Goal: Check status: Check status

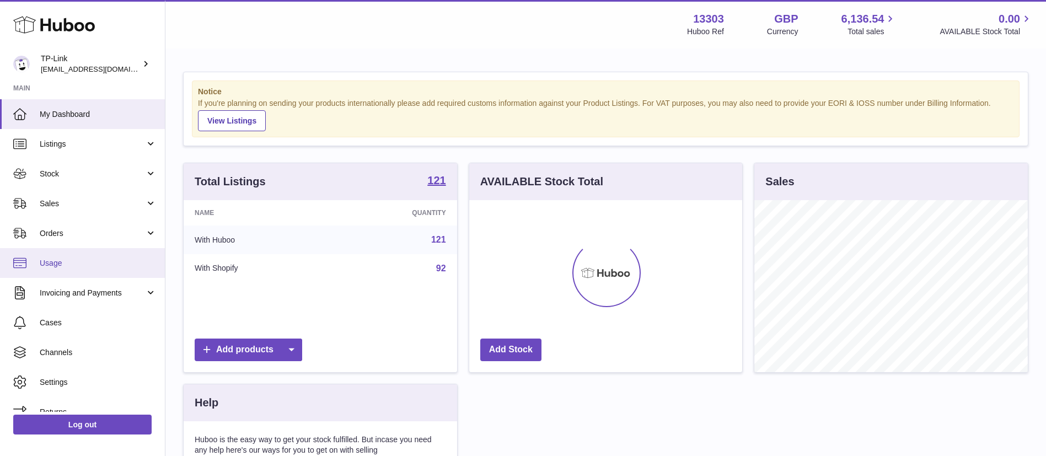
scroll to position [172, 273]
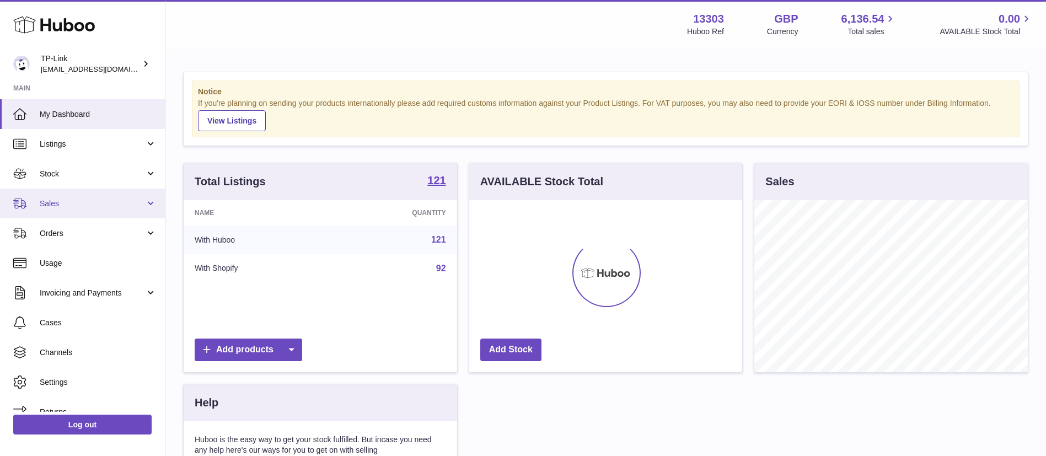
click at [83, 209] on link "Sales" at bounding box center [82, 204] width 165 height 30
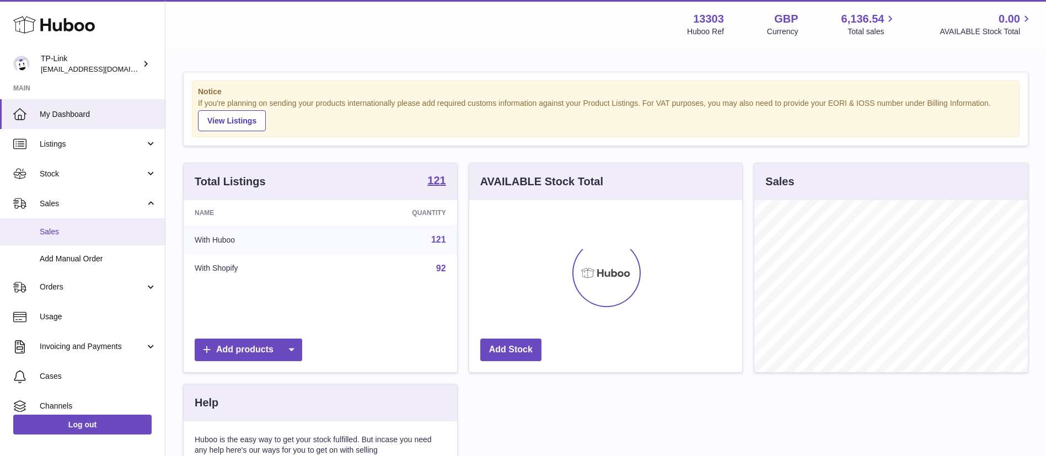
click at [80, 223] on link "Sales" at bounding box center [82, 231] width 165 height 27
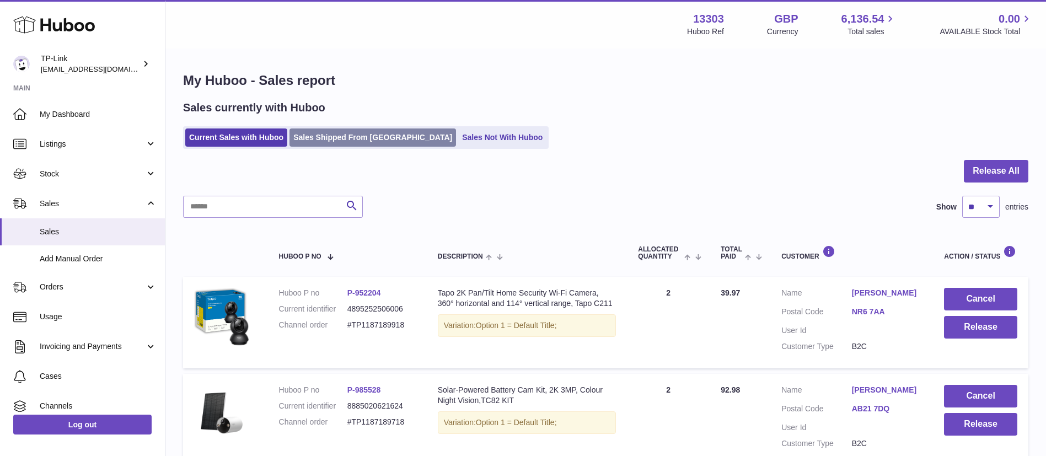
click at [351, 137] on link "Sales Shipped From Huboo" at bounding box center [372, 137] width 167 height 18
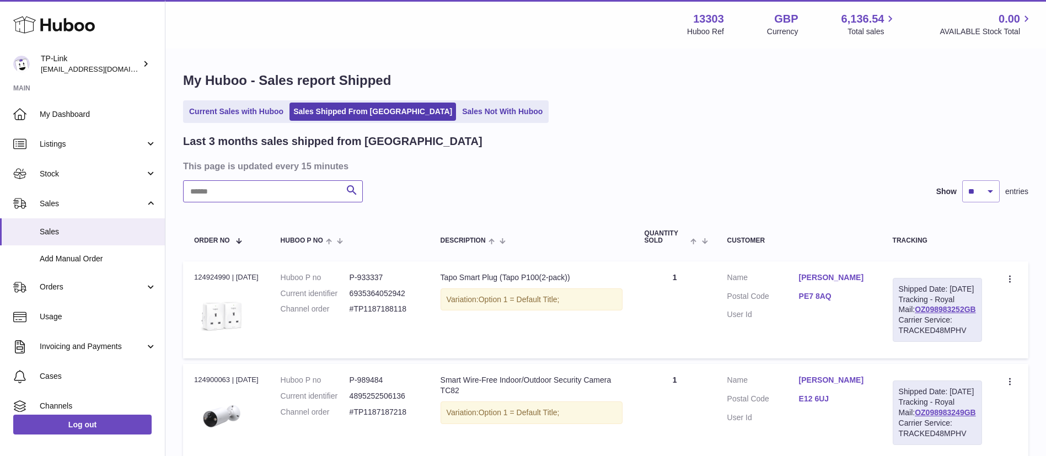
paste input "**********"
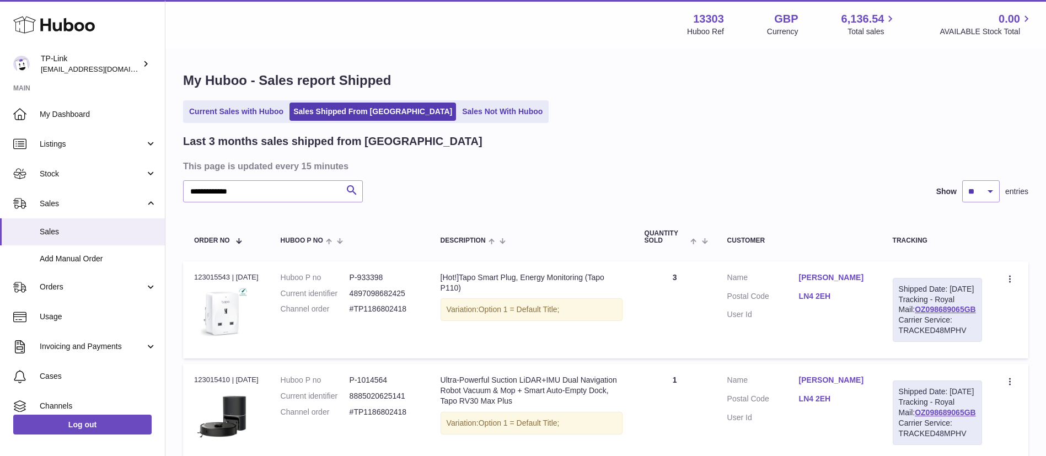
click at [210, 275] on div "Order no 123015543 | 17th Aug" at bounding box center [226, 277] width 65 height 10
copy div "123015543"
drag, startPoint x: 252, startPoint y: 189, endPoint x: 0, endPoint y: 159, distance: 253.7
click at [0, 159] on div "**********" at bounding box center [523, 277] width 1046 height 554
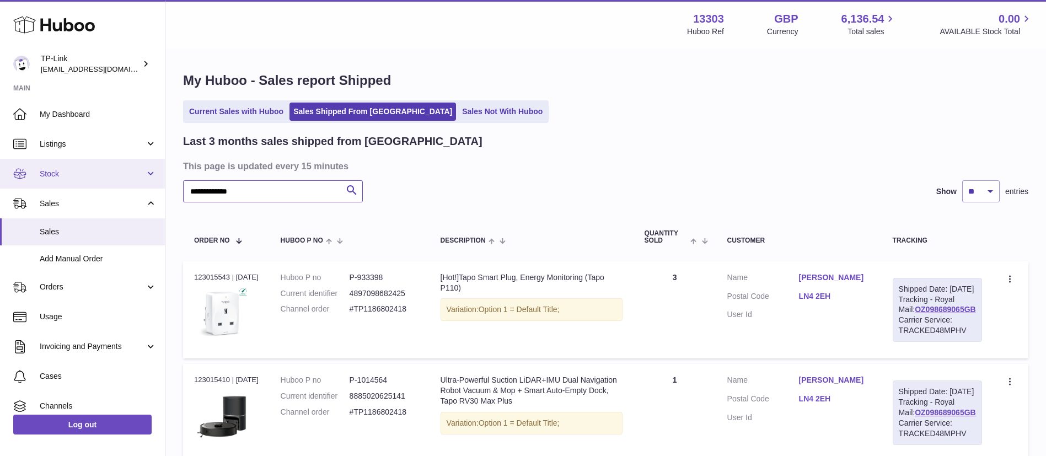
paste input "*"
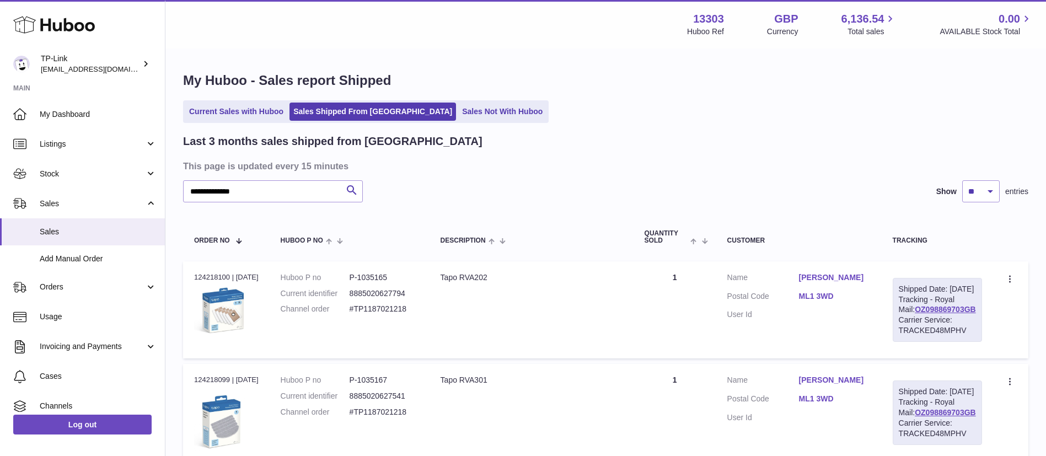
click at [196, 279] on div "Order no 124218100 | 6th Sep" at bounding box center [226, 277] width 65 height 10
copy div "124218100"
drag, startPoint x: 273, startPoint y: 195, endPoint x: 0, endPoint y: 174, distance: 273.8
click at [0, 173] on div "**********" at bounding box center [523, 433] width 1046 height 867
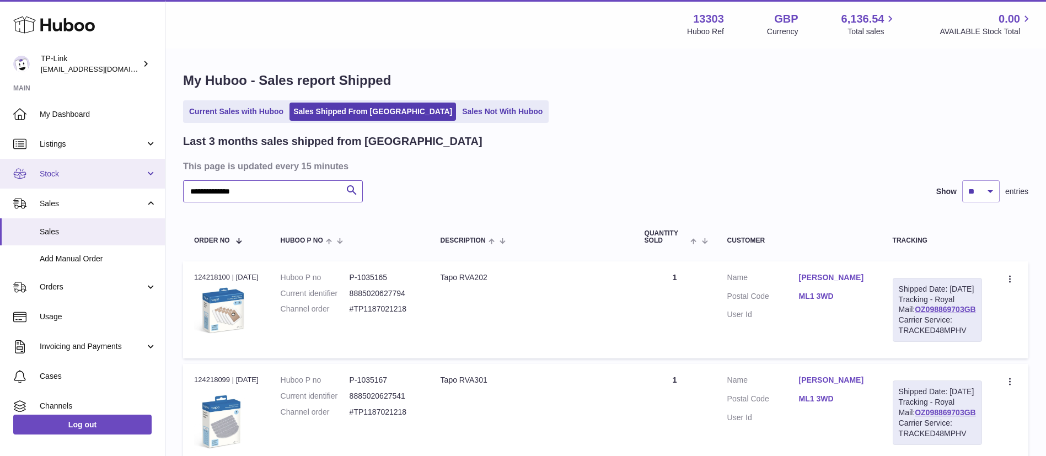
paste input "text"
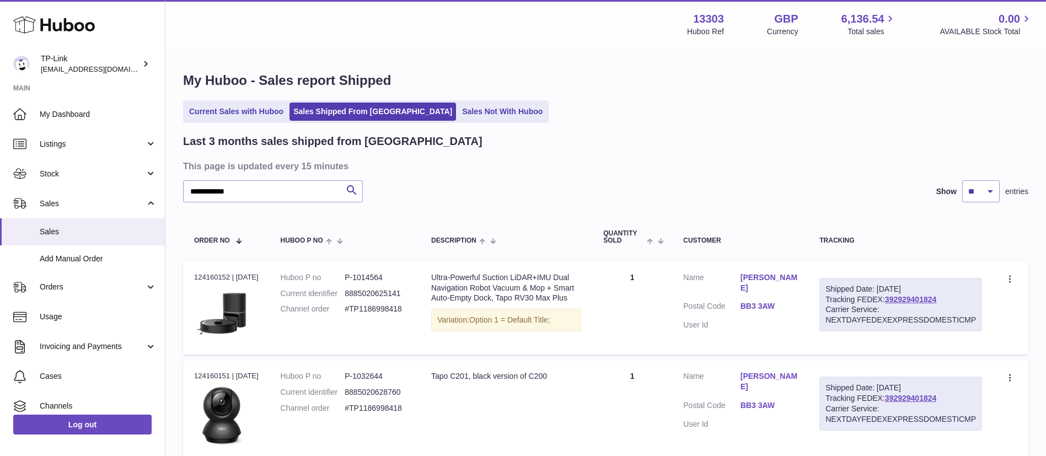
click at [218, 271] on td "Order no 124160152 | 5th Sep" at bounding box center [226, 307] width 87 height 93
copy div "124160152"
drag, startPoint x: 275, startPoint y: 194, endPoint x: 0, endPoint y: 168, distance: 276.4
click at [0, 168] on div "**********" at bounding box center [523, 325] width 1046 height 651
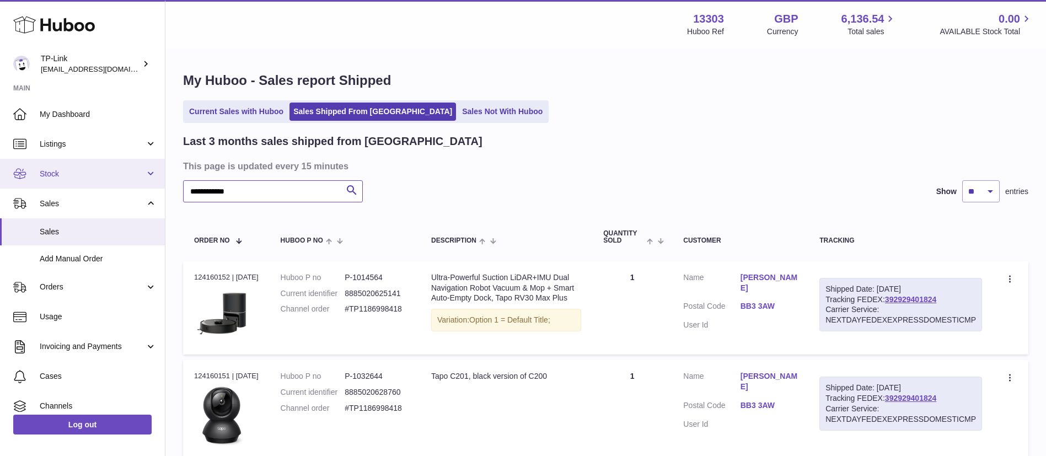
paste input "text"
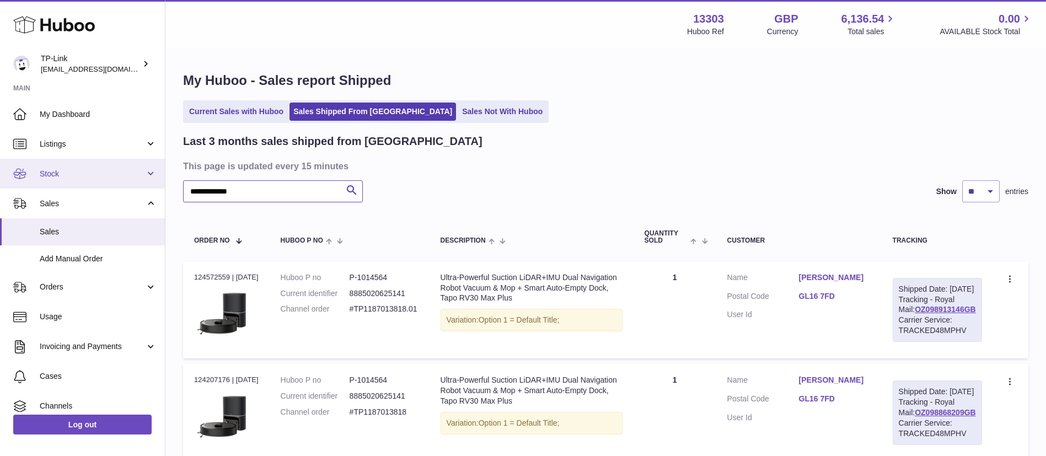
drag, startPoint x: 283, startPoint y: 194, endPoint x: 58, endPoint y: 182, distance: 225.9
click at [58, 182] on div "**********" at bounding box center [523, 381] width 1046 height 762
paste input "text"
click at [205, 276] on div "Order no 124572559 | 12th Sep" at bounding box center [226, 277] width 65 height 10
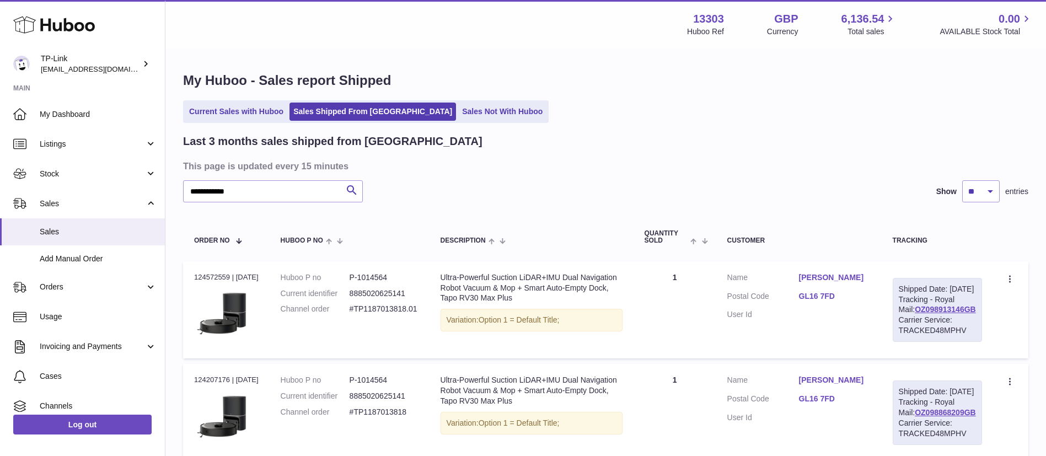
copy div "124572559"
click at [228, 190] on input "**********" at bounding box center [273, 191] width 180 height 22
click at [221, 273] on div "Order no 124572559 | 12th Sep" at bounding box center [226, 277] width 65 height 10
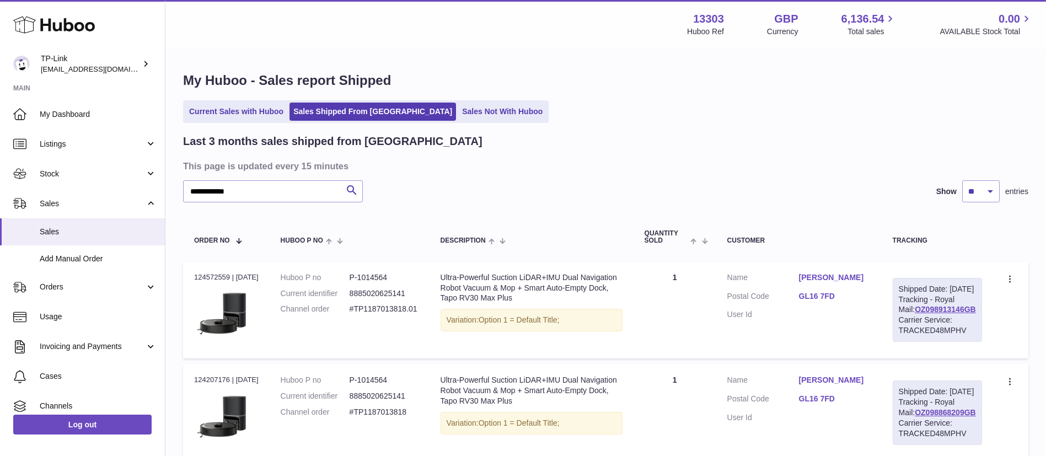
click at [221, 273] on div "Order no 124572559 | 12th Sep" at bounding box center [226, 277] width 65 height 10
copy div "124572559"
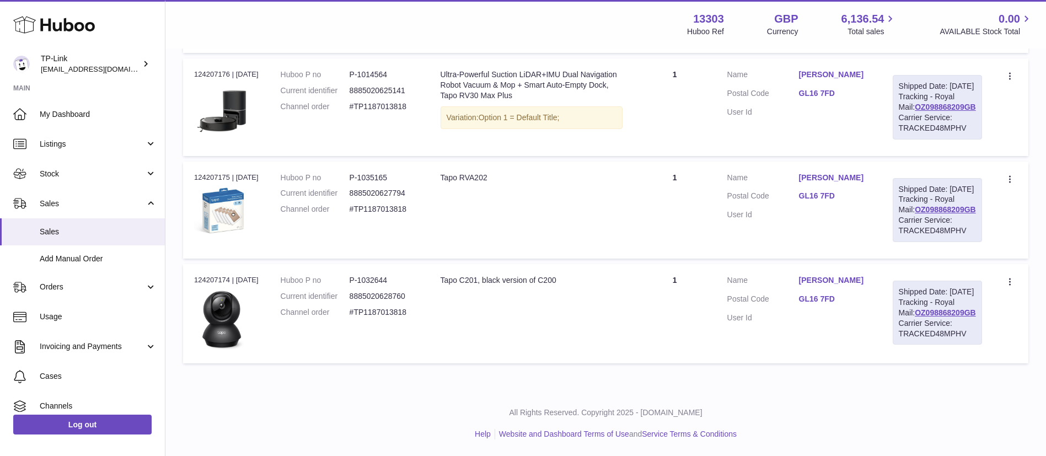
click at [221, 275] on div "Order no 124207174 | 6th Sep" at bounding box center [226, 280] width 65 height 10
copy div "124207174"
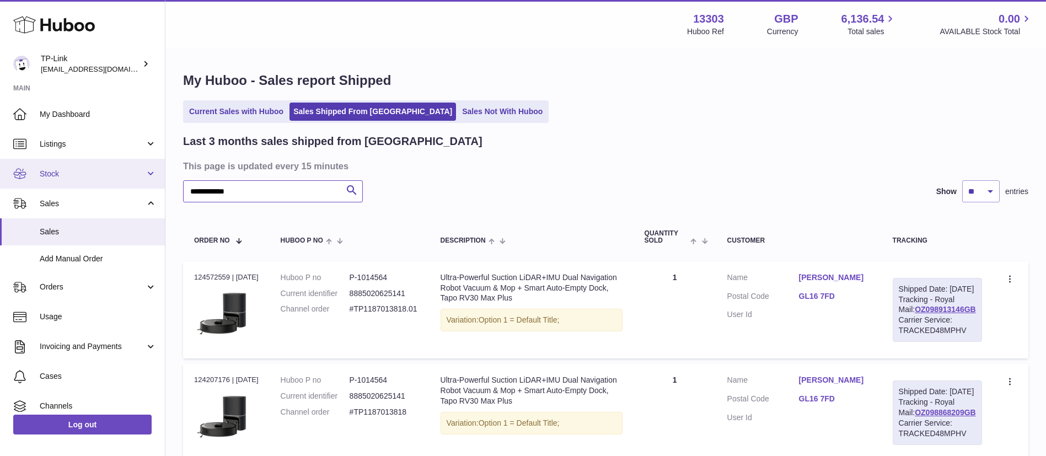
drag, startPoint x: 255, startPoint y: 192, endPoint x: 4, endPoint y: 177, distance: 251.4
click at [0, 178] on div "**********" at bounding box center [523, 381] width 1046 height 762
paste input "text"
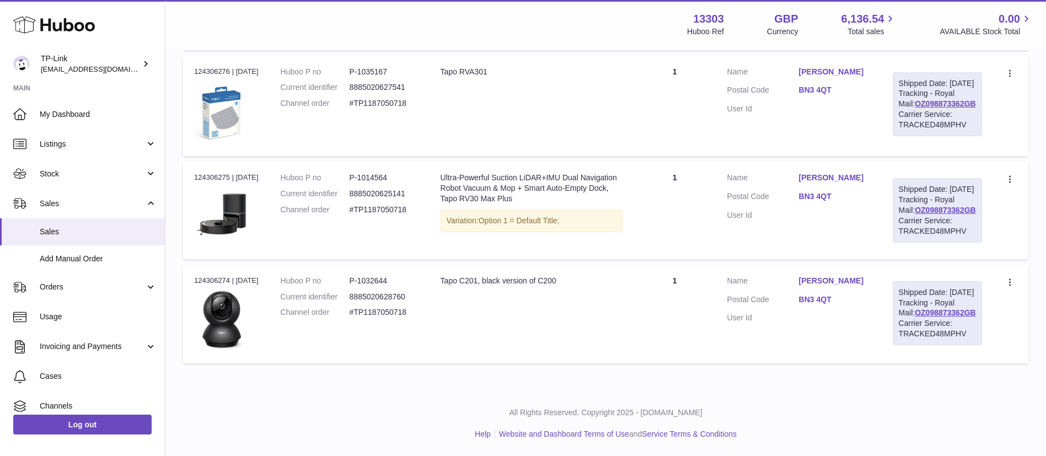
scroll to position [111, 0]
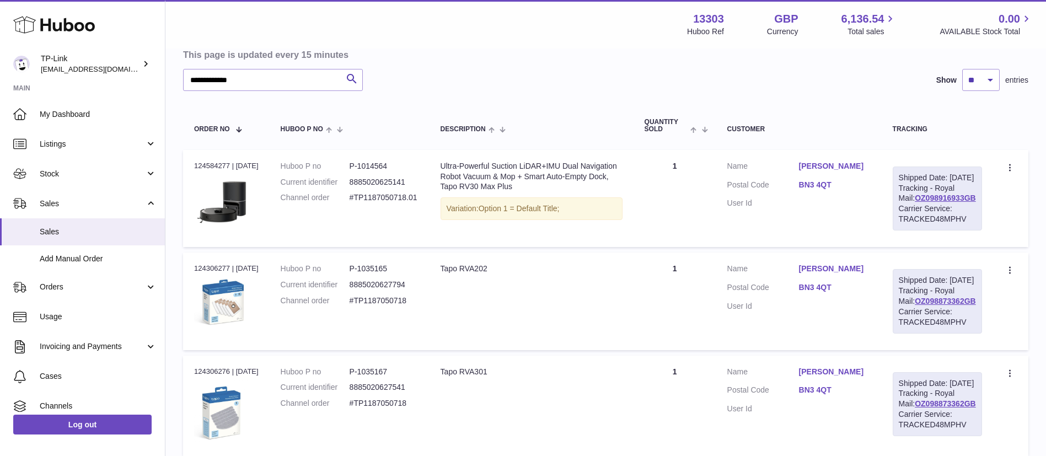
click at [217, 274] on div "Order no 124306277 | 8th Sep" at bounding box center [226, 269] width 65 height 10
copy div "124306277"
drag, startPoint x: 294, startPoint y: 79, endPoint x: 0, endPoint y: 36, distance: 297.6
click at [0, 51] on div "**********" at bounding box center [523, 322] width 1046 height 867
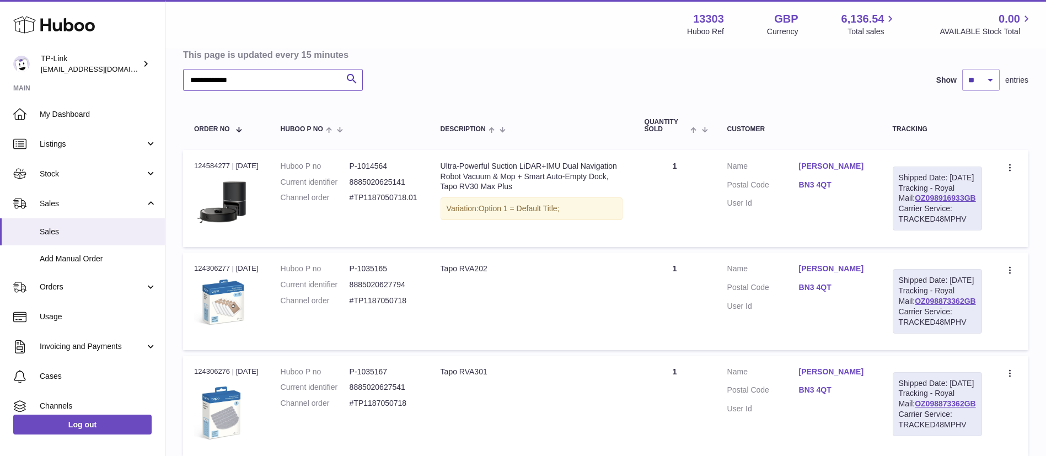
paste input "text"
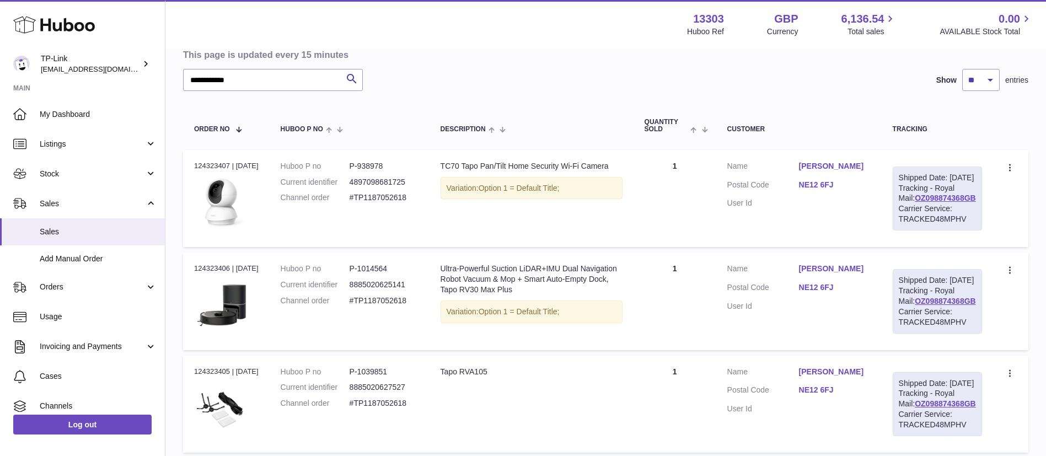
click at [208, 274] on div "Order no 124323406 | 8th Sep" at bounding box center [226, 269] width 65 height 10
copy div "124323406"
drag, startPoint x: 267, startPoint y: 82, endPoint x: 0, endPoint y: 74, distance: 267.0
click at [0, 76] on div "**********" at bounding box center [523, 322] width 1046 height 866
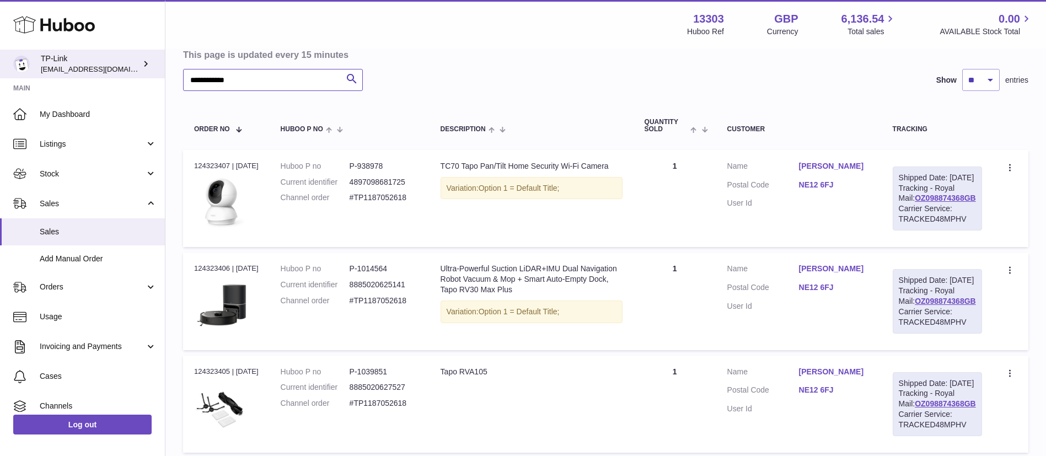
paste input "text"
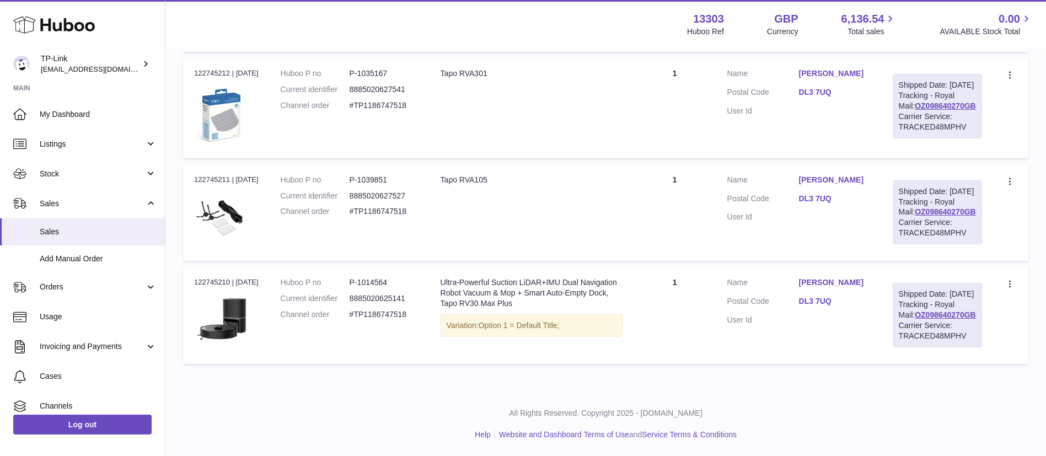
scroll to position [387, 0]
click at [208, 277] on div "Order no 122745210 | 12th Aug" at bounding box center [226, 282] width 65 height 10
copy div "122745210"
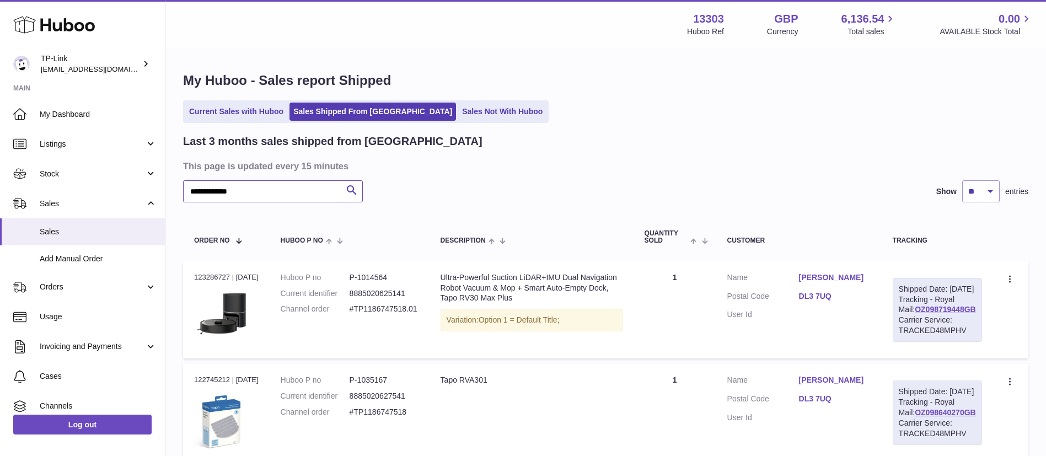
click at [227, 187] on input "**********" at bounding box center [273, 191] width 180 height 22
paste input "text"
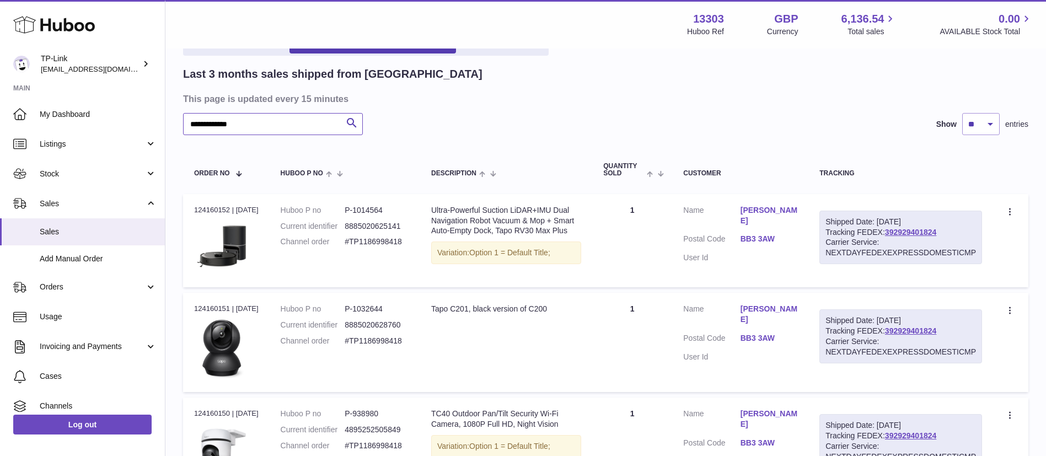
scroll to position [55, 0]
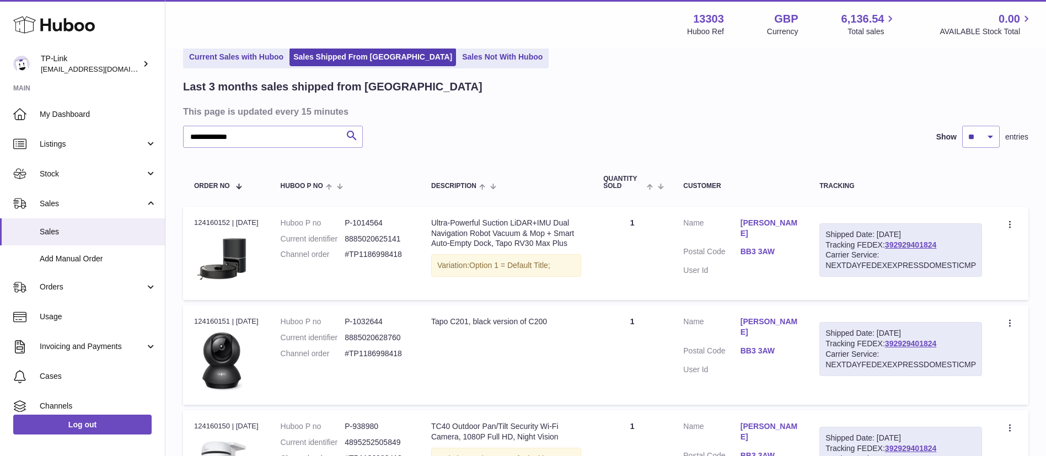
click at [210, 221] on div "Order no 124160152 | 5th Sep" at bounding box center [226, 223] width 65 height 10
click at [205, 222] on div "Order no 124160152 | 5th Sep" at bounding box center [226, 223] width 65 height 10
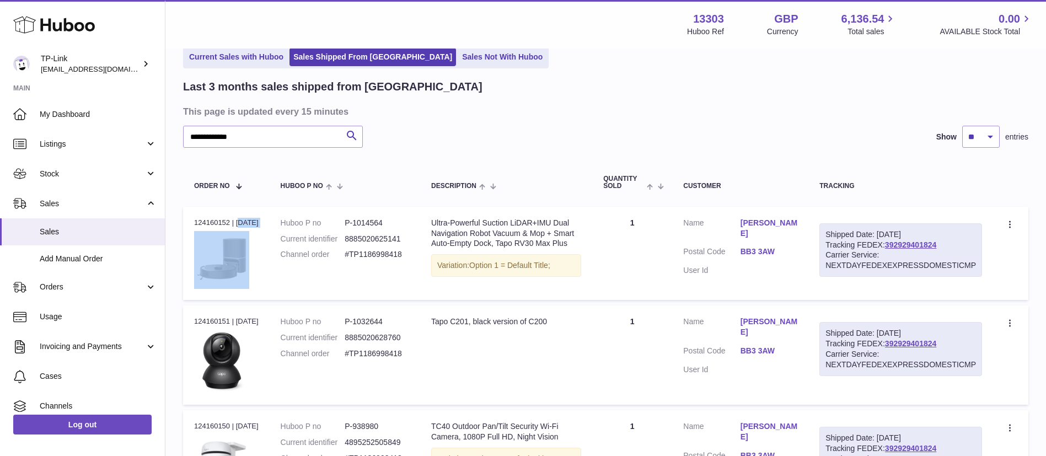
drag, startPoint x: 205, startPoint y: 222, endPoint x: 191, endPoint y: 234, distance: 18.3
click at [189, 238] on td "Order no 124160152 | 5th Sep" at bounding box center [226, 253] width 87 height 93
click at [204, 218] on div "Order no 124160152 | 5th Sep" at bounding box center [226, 223] width 65 height 10
click at [213, 238] on img at bounding box center [221, 258] width 55 height 55
click at [205, 224] on div "Order no 124160152 | 5th Sep" at bounding box center [226, 223] width 65 height 10
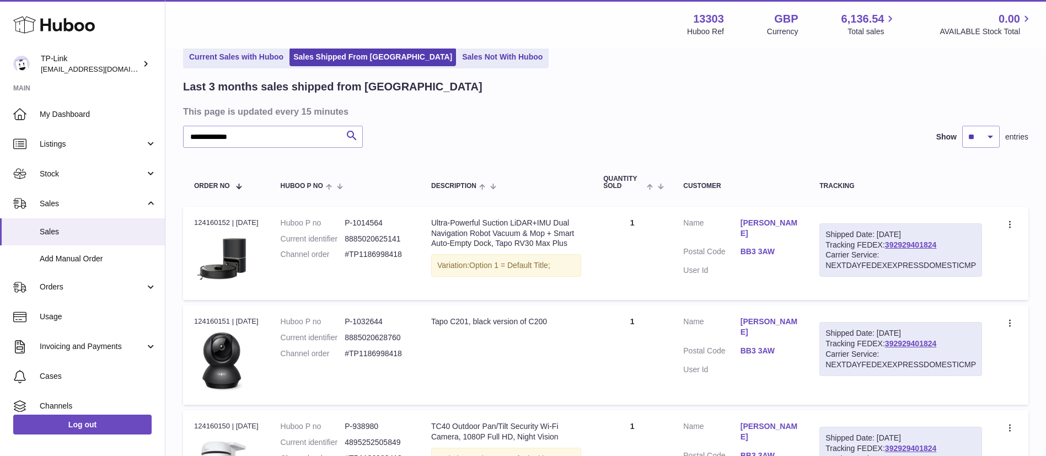
click at [205, 224] on div "Order no 124160152 | 5th Sep" at bounding box center [226, 223] width 65 height 10
drag, startPoint x: 268, startPoint y: 132, endPoint x: 34, endPoint y: 130, distance: 233.8
click at [34, 130] on div "**********" at bounding box center [523, 270] width 1046 height 651
paste input "text"
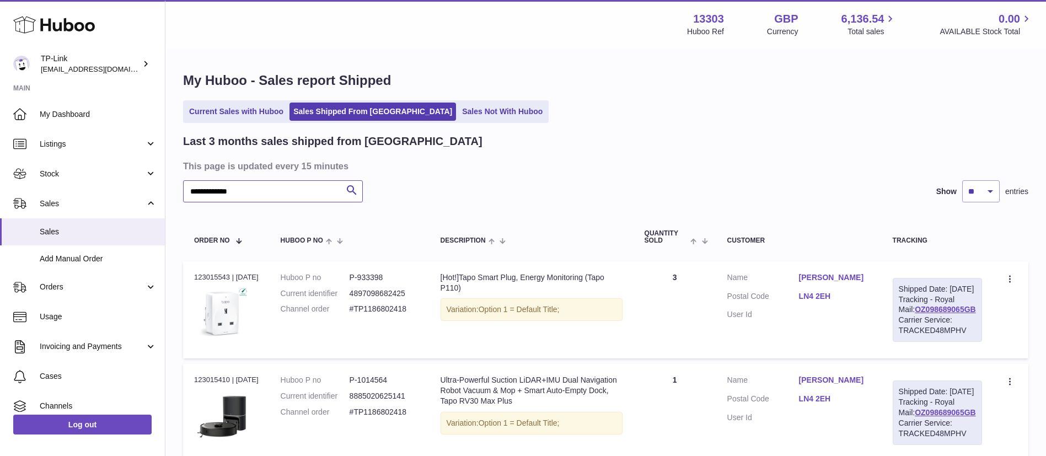
type input "**********"
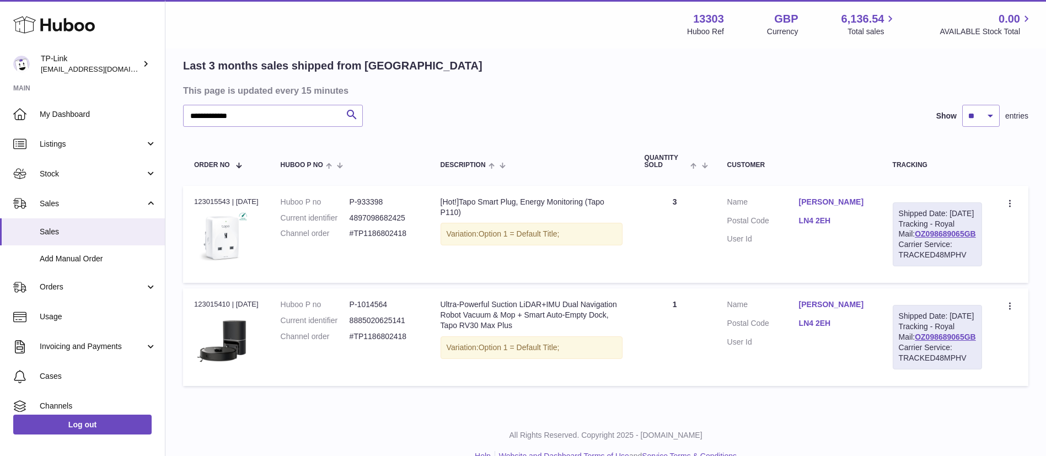
scroll to position [140, 0]
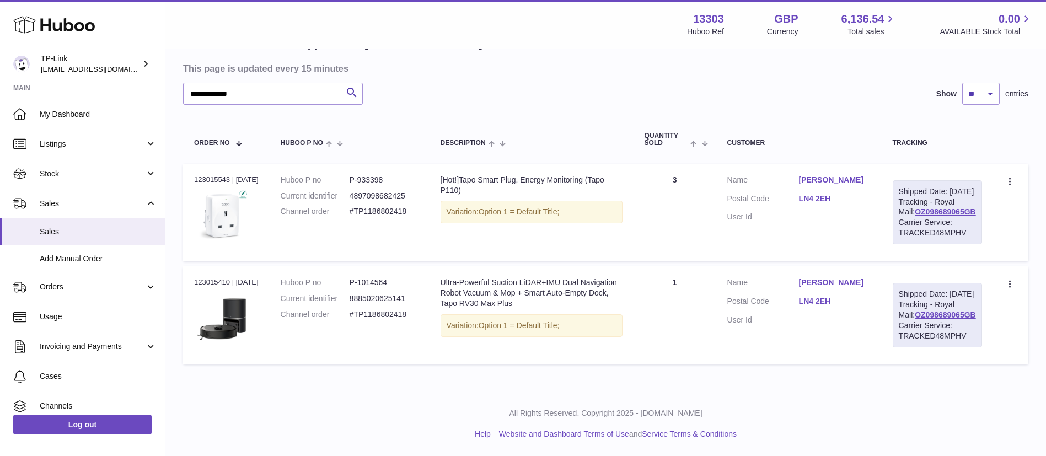
click at [210, 277] on div "Order no 123015410 | 17th Aug" at bounding box center [226, 282] width 65 height 10
